Goal: Navigation & Orientation: Find specific page/section

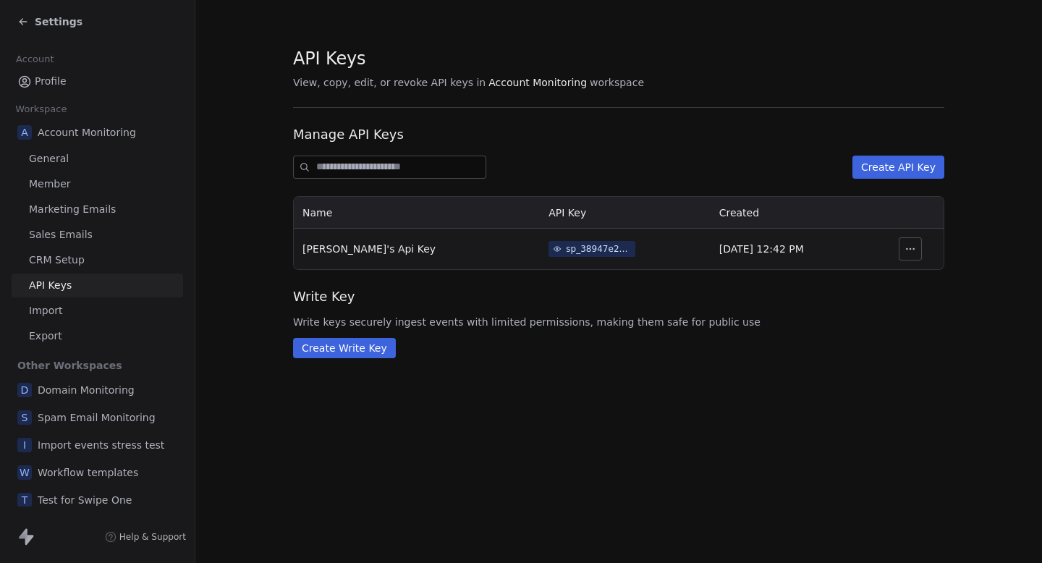
scroll to position [7, 0]
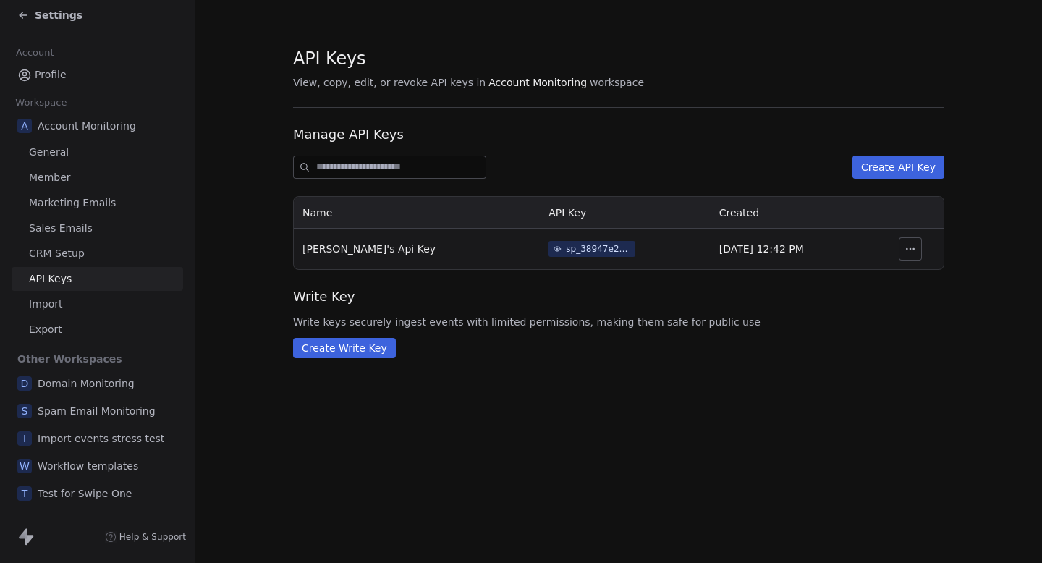
click at [33, 25] on div "Settings" at bounding box center [100, 15] width 166 height 20
click at [35, 23] on div "Settings" at bounding box center [100, 15] width 166 height 20
click at [46, 13] on span "Settings" at bounding box center [59, 15] width 48 height 14
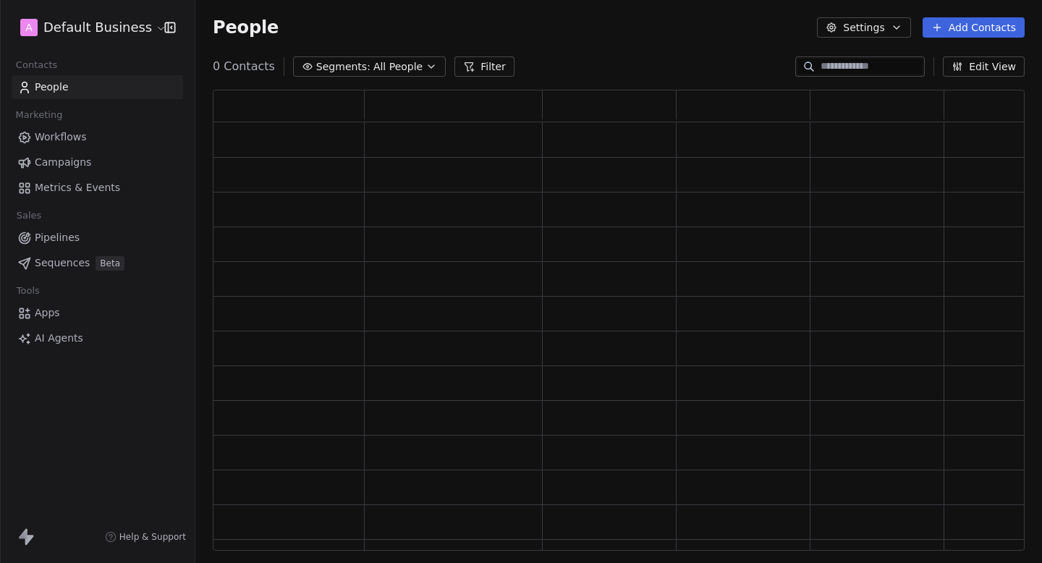
scroll to position [461, 812]
click at [94, 28] on html "A Default Business Contacts People Marketing Workflows Campaigns Metrics & Even…" at bounding box center [521, 281] width 1042 height 563
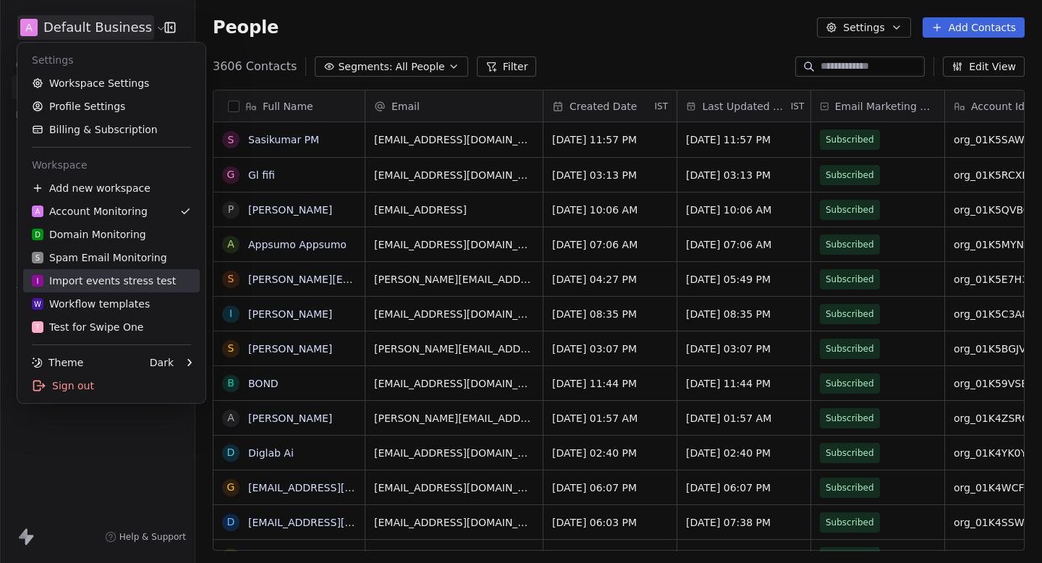
scroll to position [496, 847]
